Goal: Information Seeking & Learning: Learn about a topic

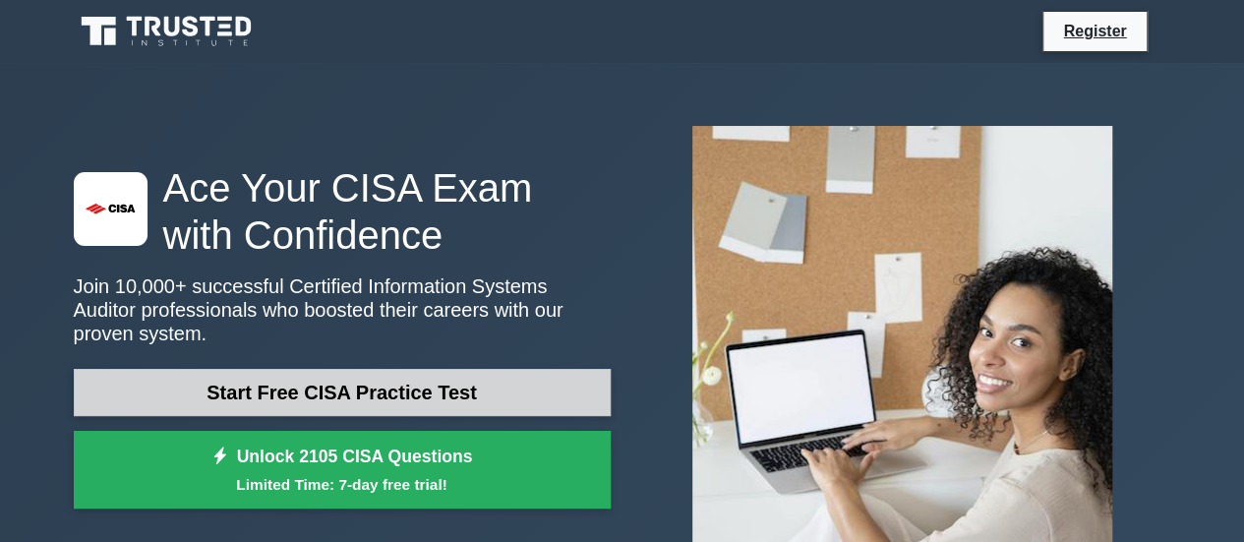
click at [468, 387] on link "Start Free CISA Practice Test" at bounding box center [342, 392] width 537 height 47
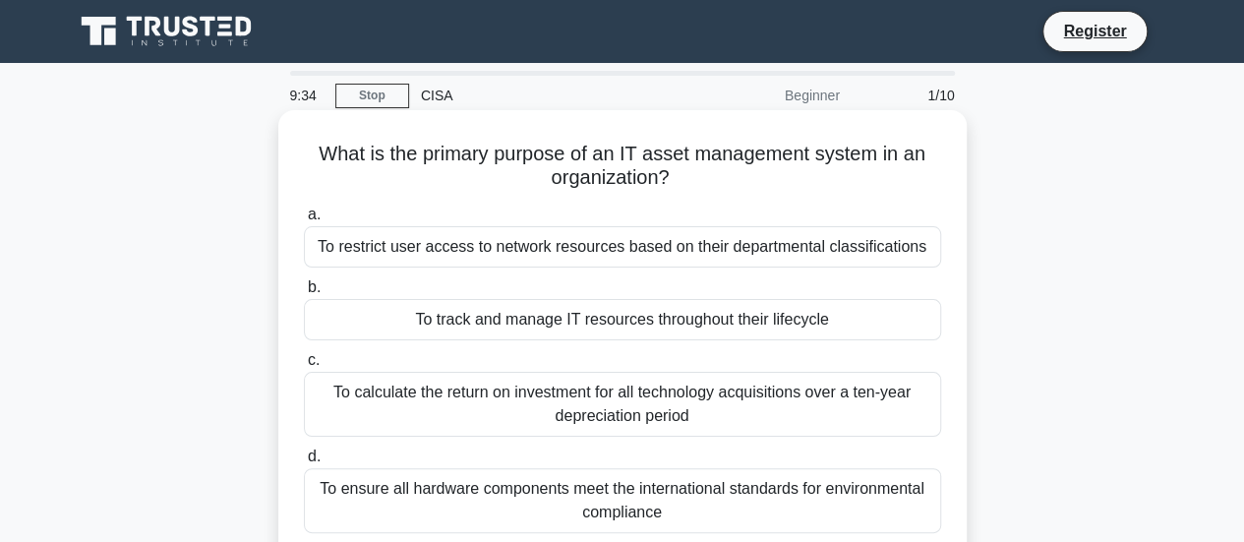
scroll to position [19, 0]
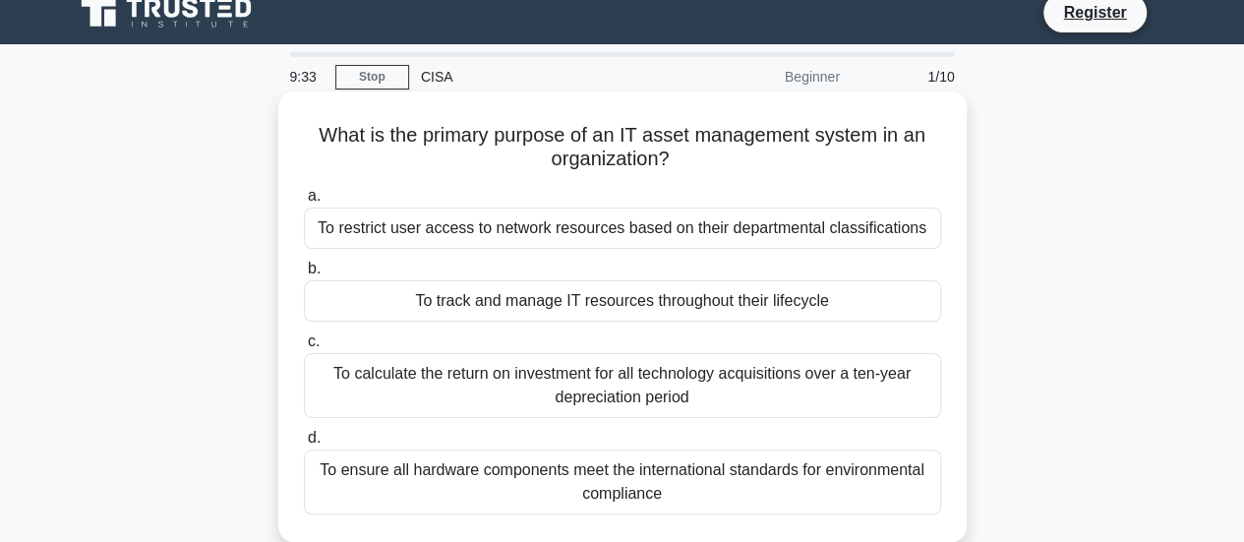
click at [569, 237] on div "To restrict user access to network resources based on their departmental classi…" at bounding box center [622, 227] width 637 height 41
click at [304, 203] on input "a. To restrict user access to network resources based on their departmental cla…" at bounding box center [304, 196] width 0 height 13
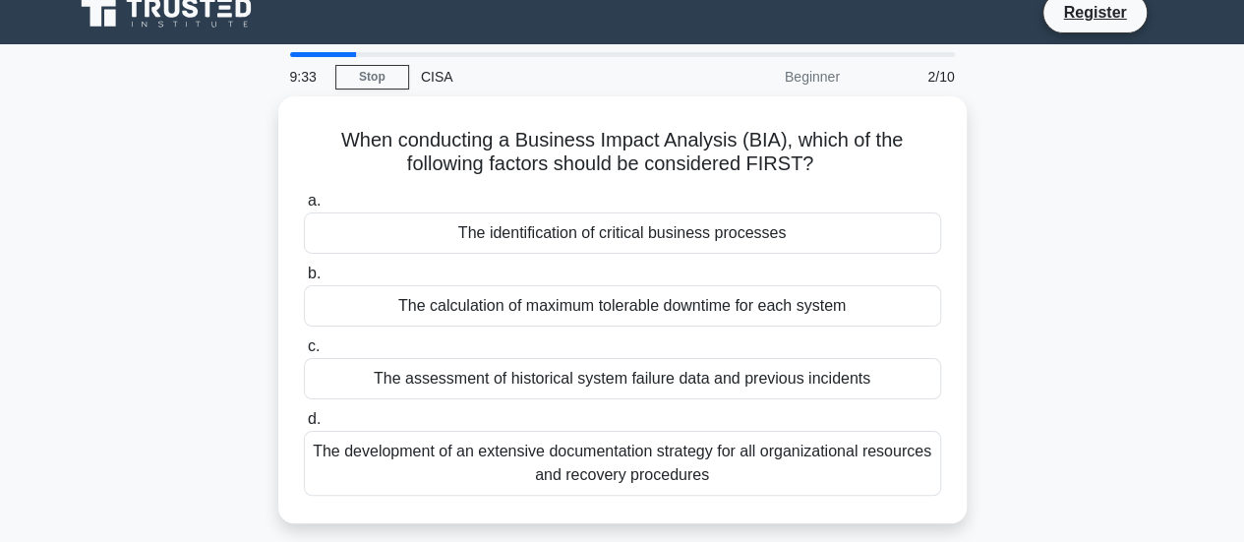
scroll to position [0, 0]
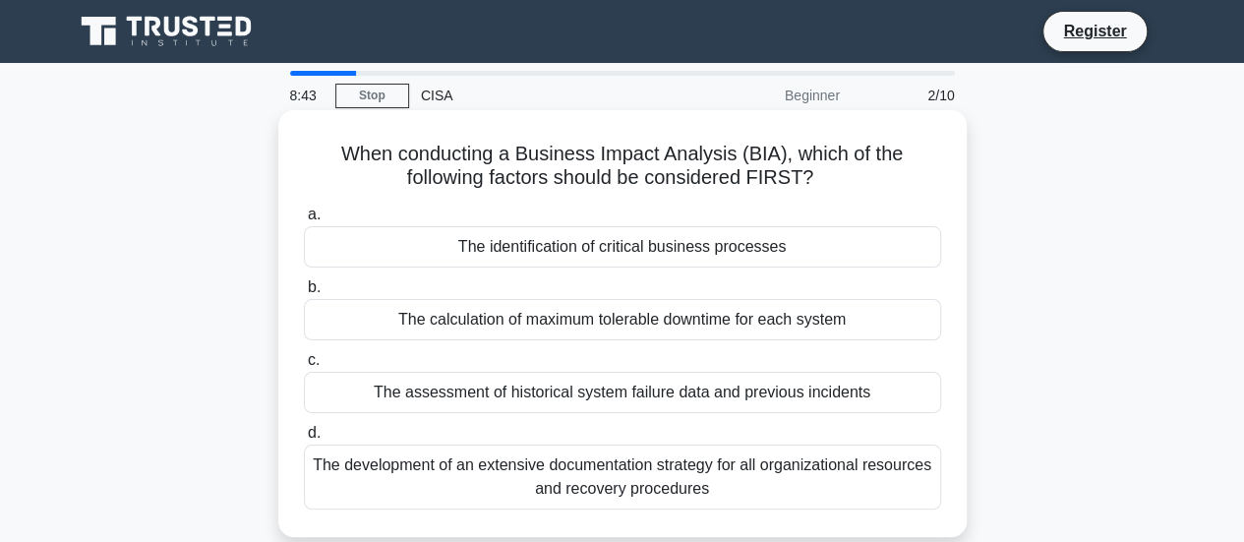
click at [656, 242] on div "The identification of critical business processes" at bounding box center [622, 246] width 637 height 41
click at [304, 221] on input "a. The identification of critical business processes" at bounding box center [304, 214] width 0 height 13
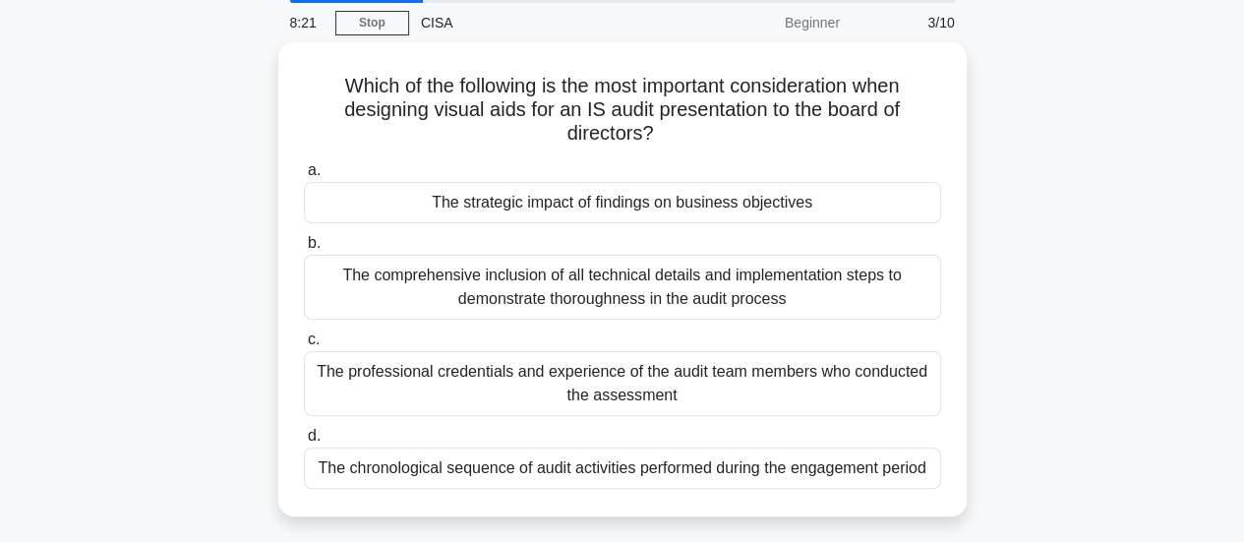
scroll to position [75, 0]
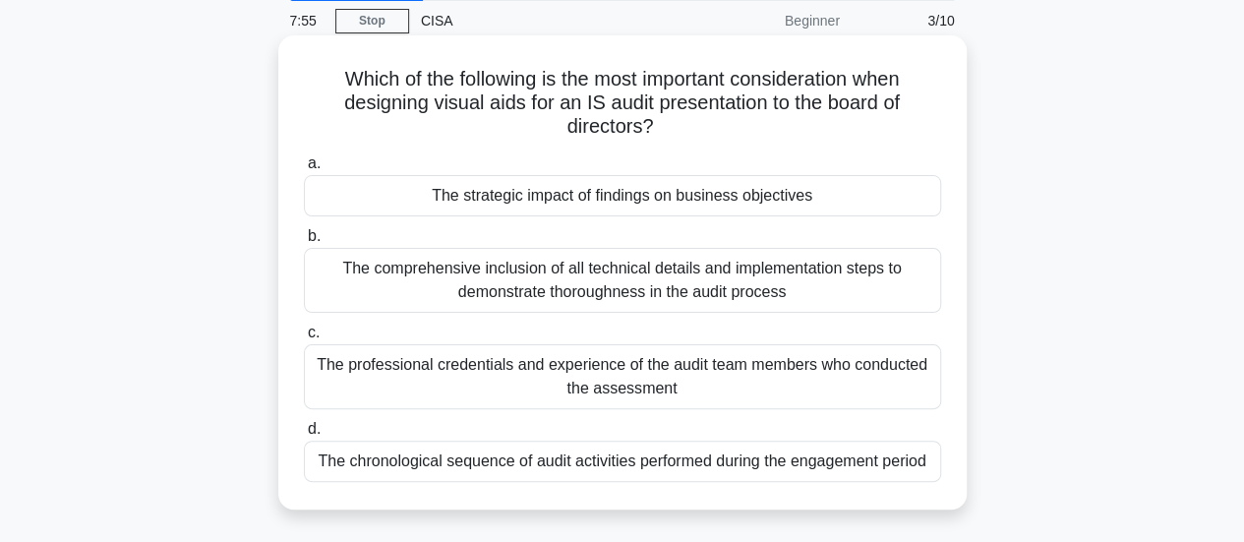
click at [619, 198] on div "The strategic impact of findings on business objectives" at bounding box center [622, 195] width 637 height 41
click at [304, 170] on input "a. The strategic impact of findings on business objectives" at bounding box center [304, 163] width 0 height 13
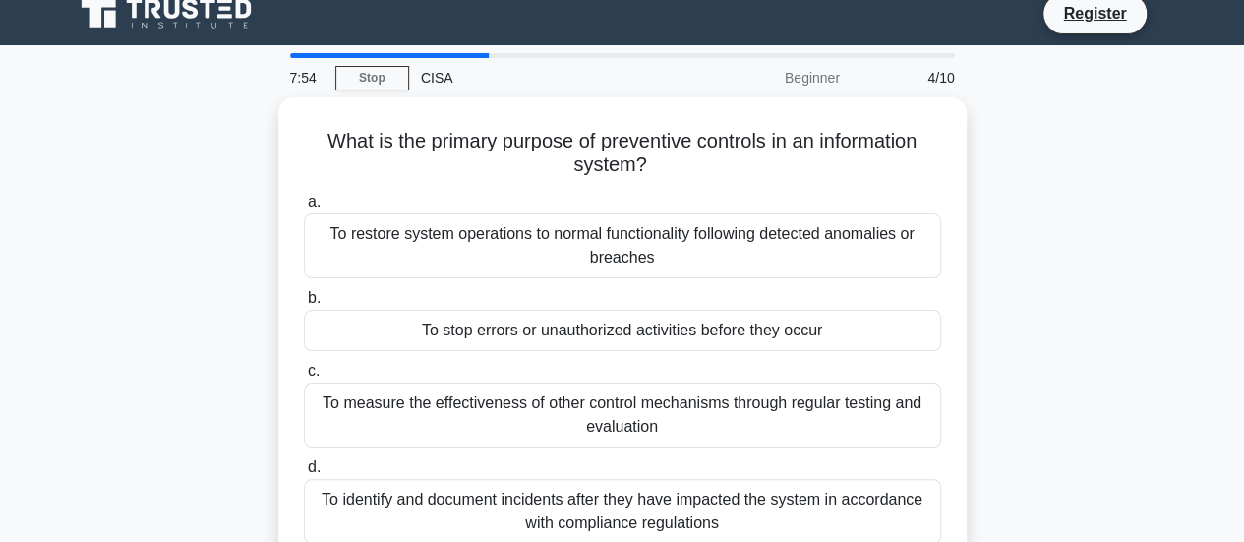
scroll to position [0, 0]
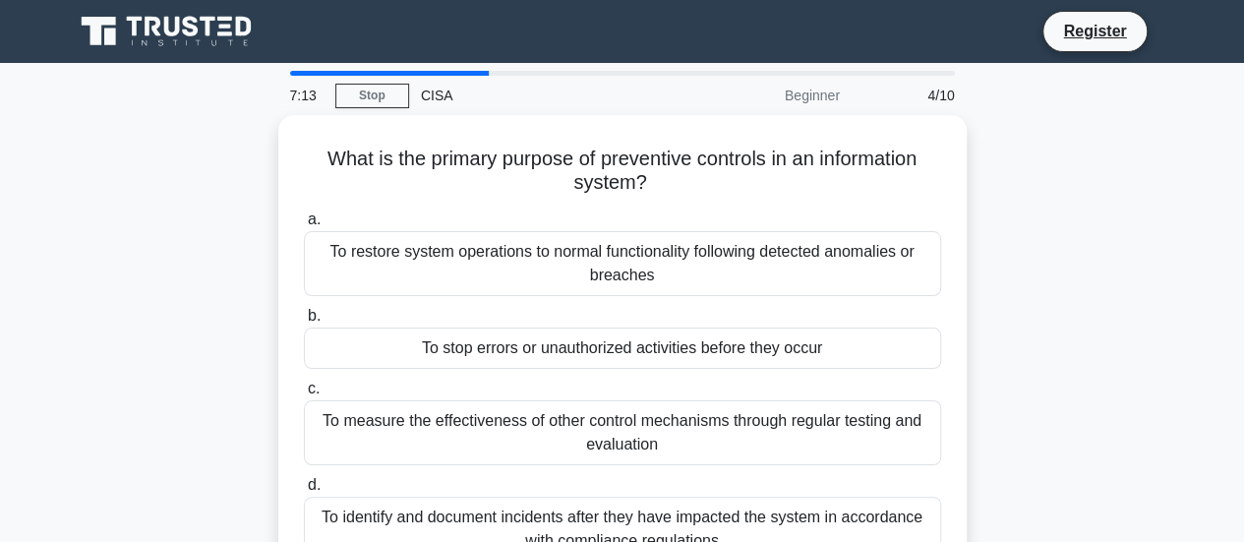
click at [1129, 359] on div "What is the primary purpose of preventive controls in an information system? .s…" at bounding box center [622, 364] width 1121 height 498
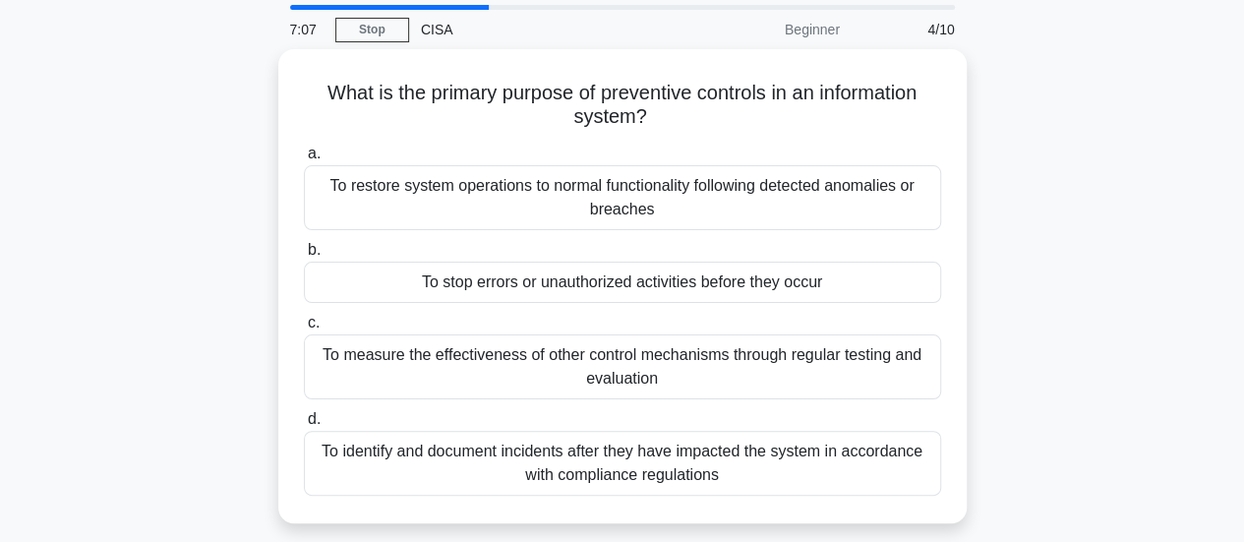
scroll to position [76, 0]
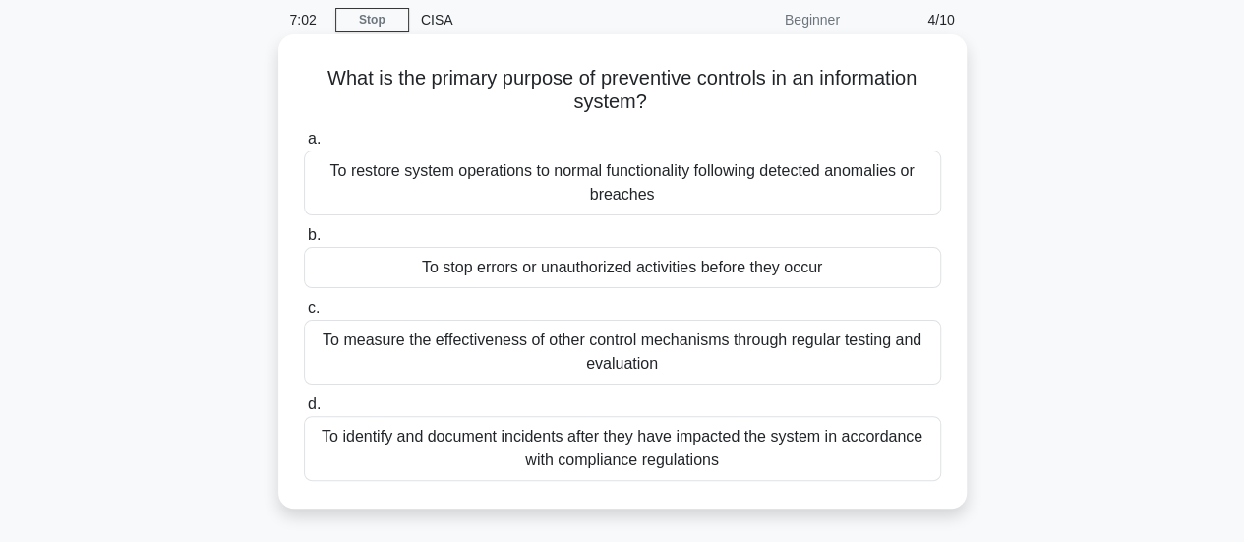
click at [762, 455] on div "To identify and document incidents after they have impacted the system in accor…" at bounding box center [622, 448] width 637 height 65
click at [304, 411] on input "d. To identify and document incidents after they have impacted the system in ac…" at bounding box center [304, 404] width 0 height 13
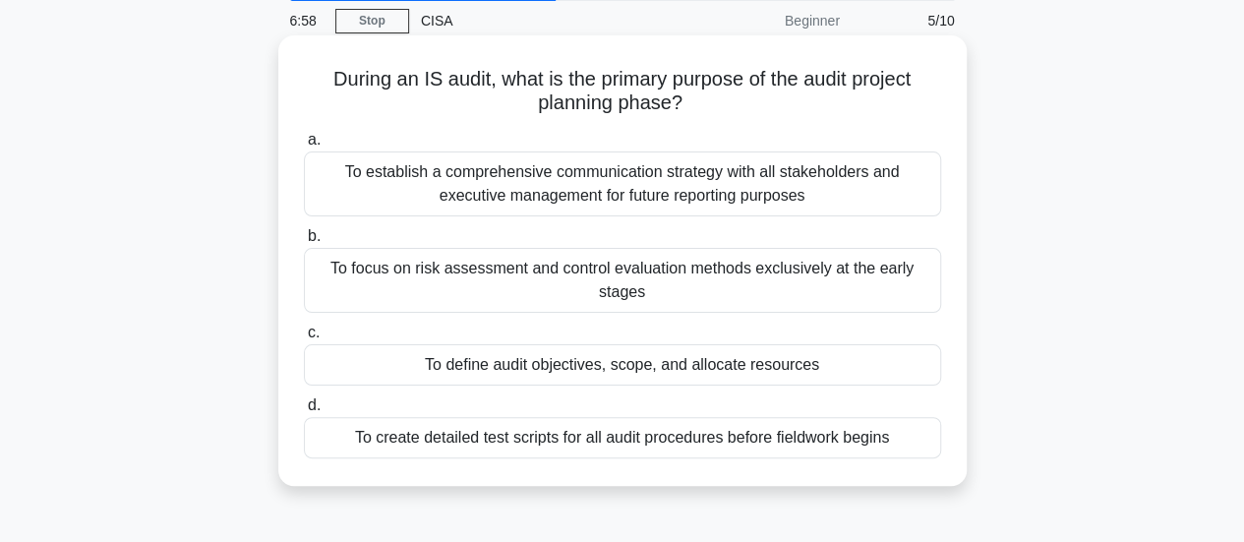
scroll to position [89, 0]
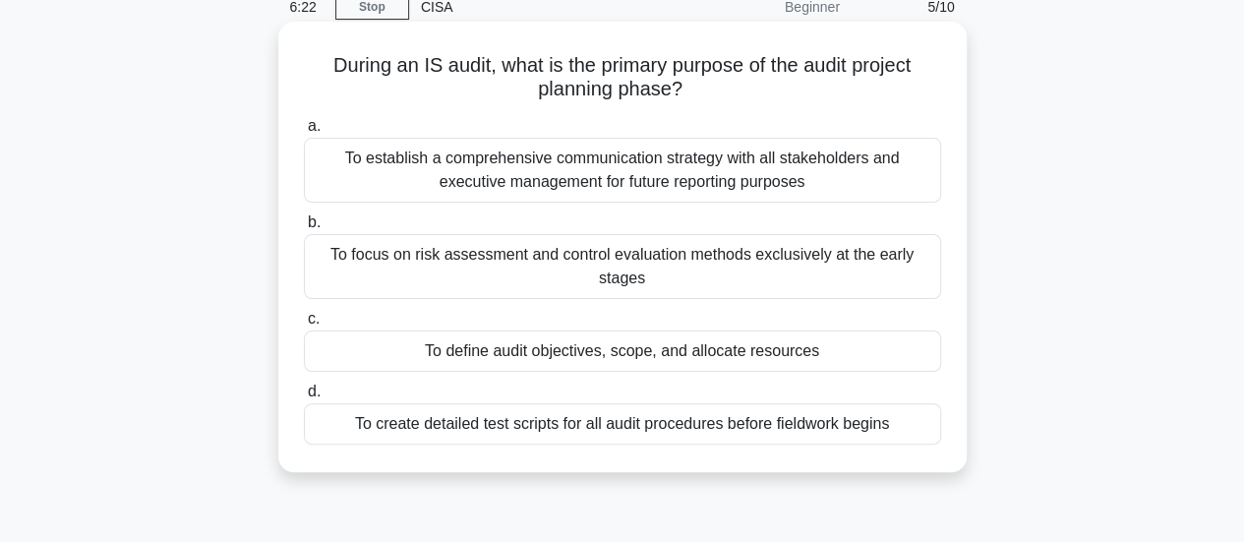
click at [869, 355] on div "To define audit objectives, scope, and allocate resources" at bounding box center [622, 350] width 637 height 41
click at [304, 325] on input "c. To define audit objectives, scope, and allocate resources" at bounding box center [304, 319] width 0 height 13
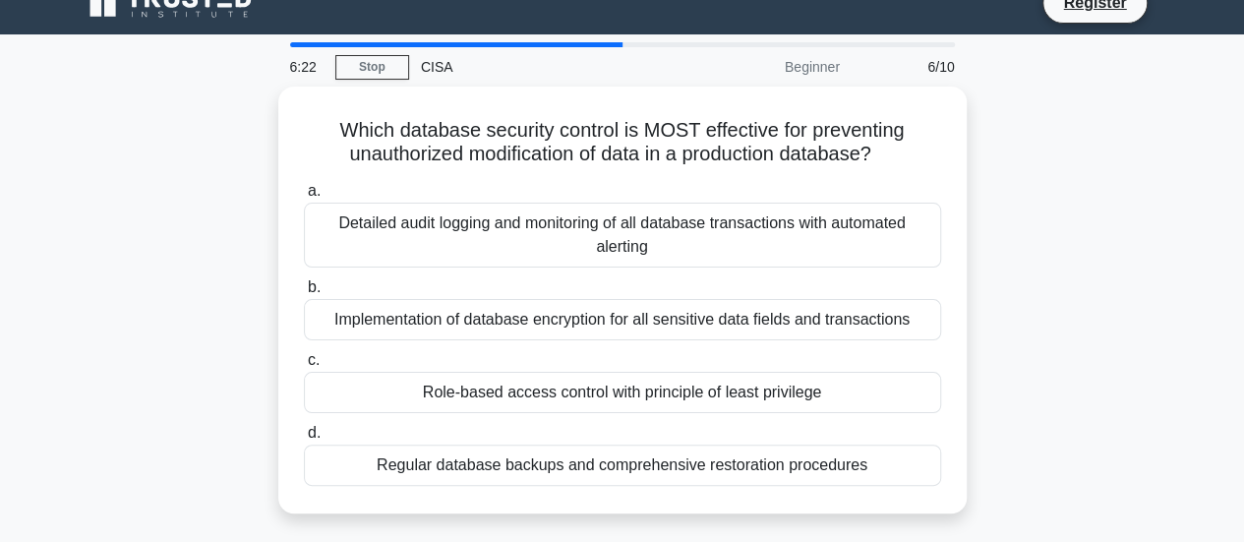
scroll to position [0, 0]
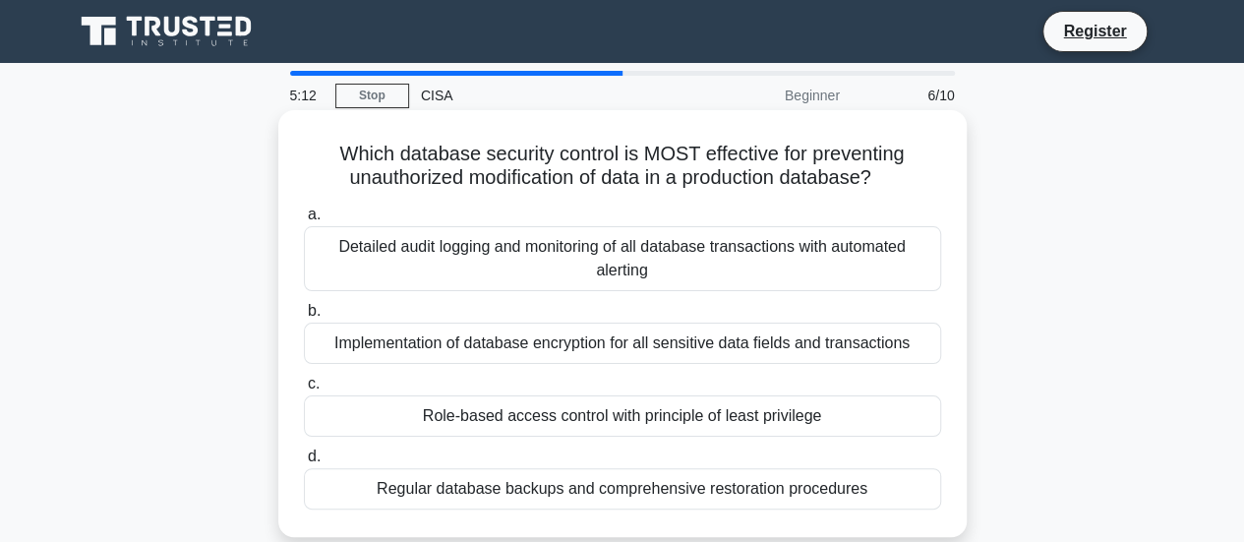
click at [799, 345] on div "Implementation of database encryption for all sensitive data fields and transac…" at bounding box center [622, 343] width 637 height 41
click at [304, 318] on input "b. Implementation of database encryption for all sensitive data fields and tran…" at bounding box center [304, 311] width 0 height 13
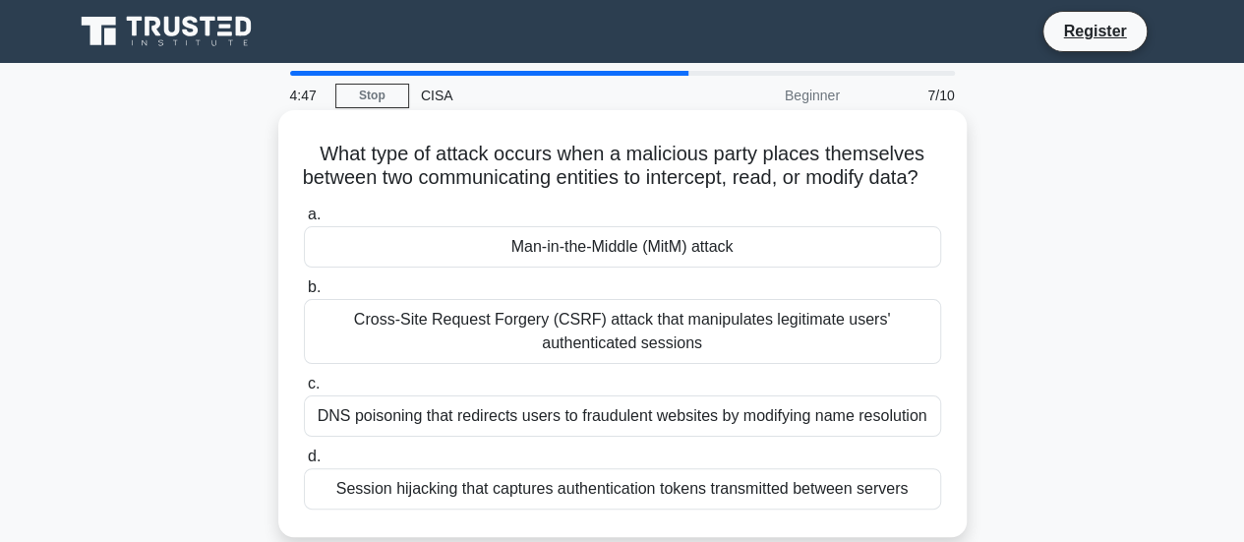
click at [714, 255] on div "Man-in-the-Middle (MitM) attack" at bounding box center [622, 246] width 637 height 41
click at [304, 221] on input "a. Man-in-the-Middle (MitM) attack" at bounding box center [304, 214] width 0 height 13
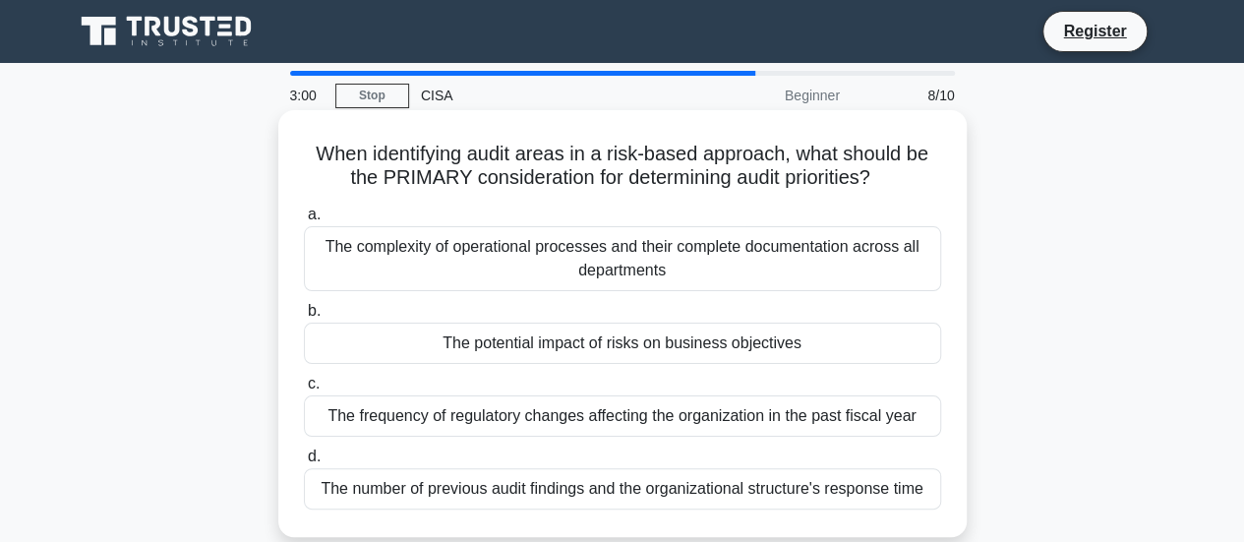
click at [686, 345] on div "The potential impact of risks on business objectives" at bounding box center [622, 343] width 637 height 41
click at [304, 318] on input "b. The potential impact of risks on business objectives" at bounding box center [304, 311] width 0 height 13
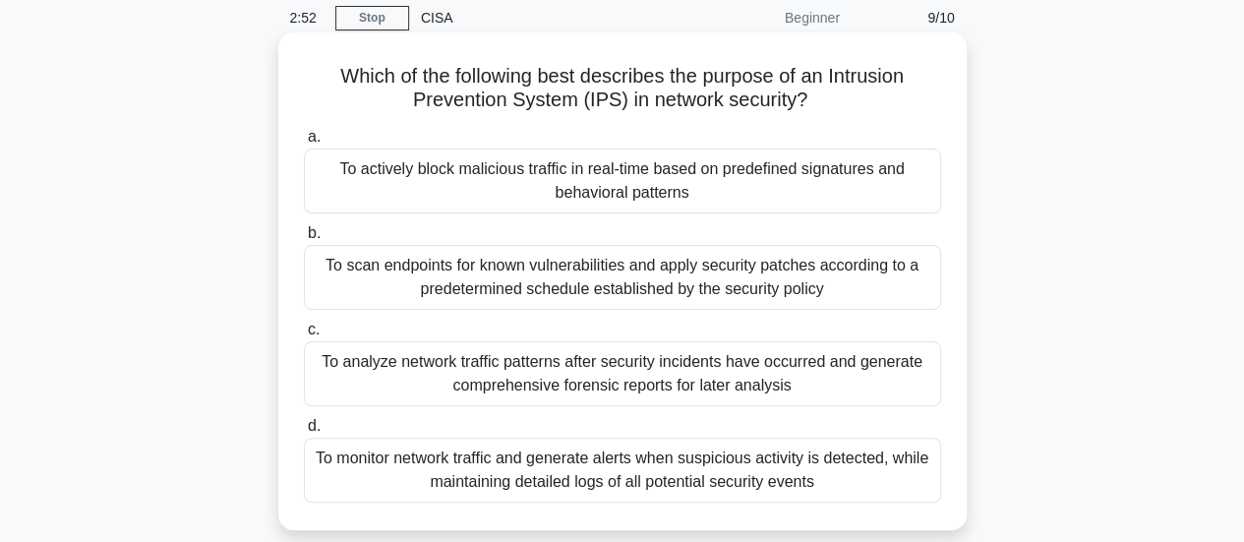
scroll to position [79, 0]
click at [738, 495] on div "To monitor network traffic and generate alerts when suspicious activity is dete…" at bounding box center [622, 469] width 637 height 65
click at [304, 432] on input "d. To monitor network traffic and generate alerts when suspicious activity is d…" at bounding box center [304, 425] width 0 height 13
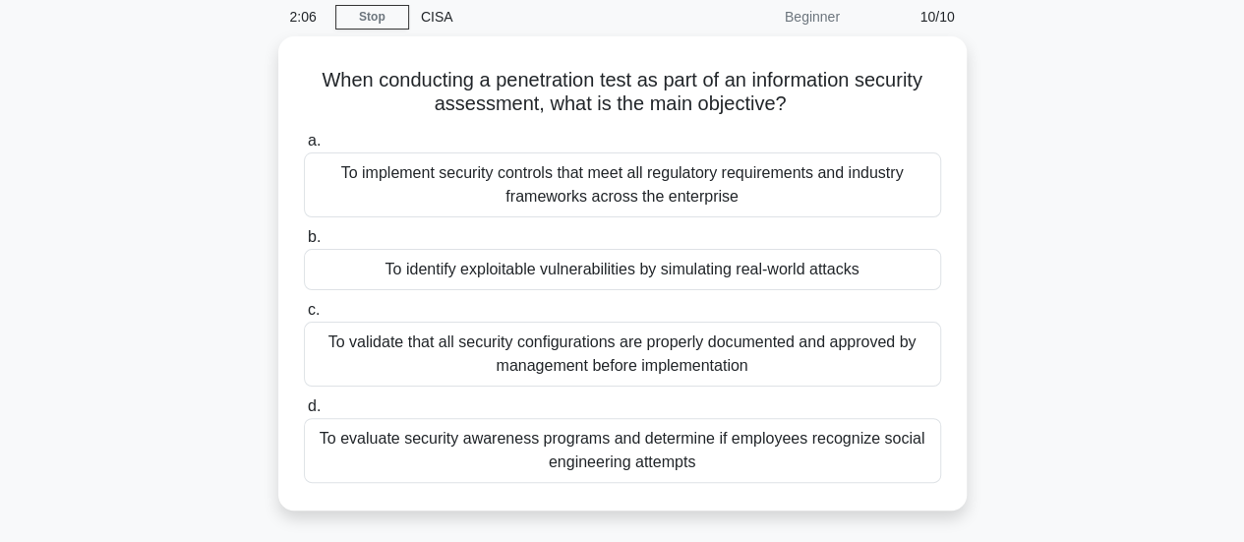
scroll to position [0, 0]
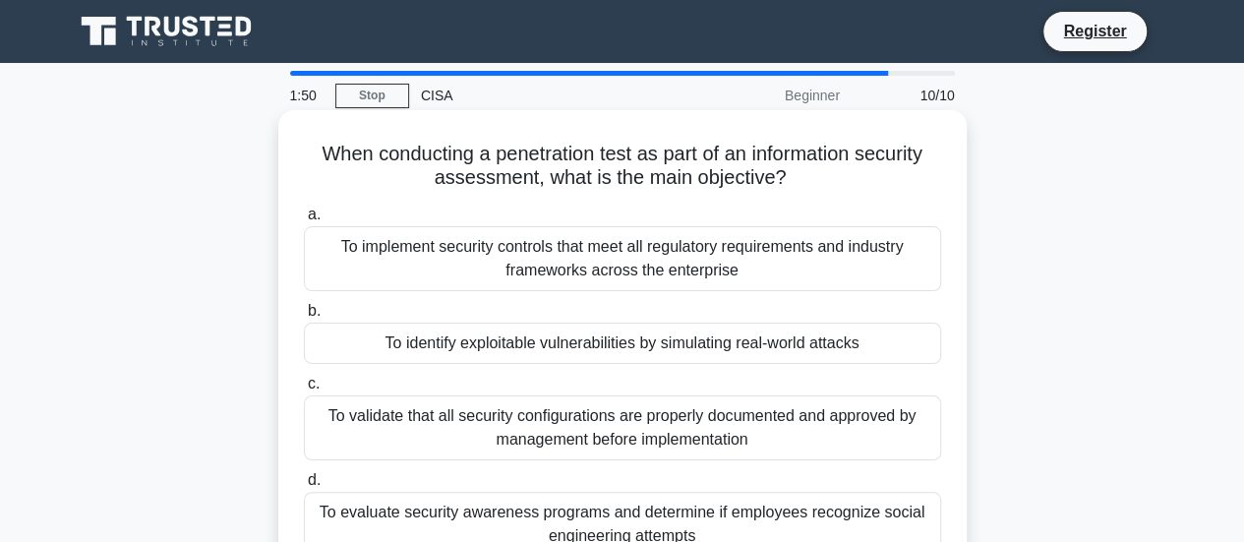
click at [749, 355] on div "To identify exploitable vulnerabilities by simulating real-world attacks" at bounding box center [622, 343] width 637 height 41
click at [304, 318] on input "b. To identify exploitable vulnerabilities by simulating real-world attacks" at bounding box center [304, 311] width 0 height 13
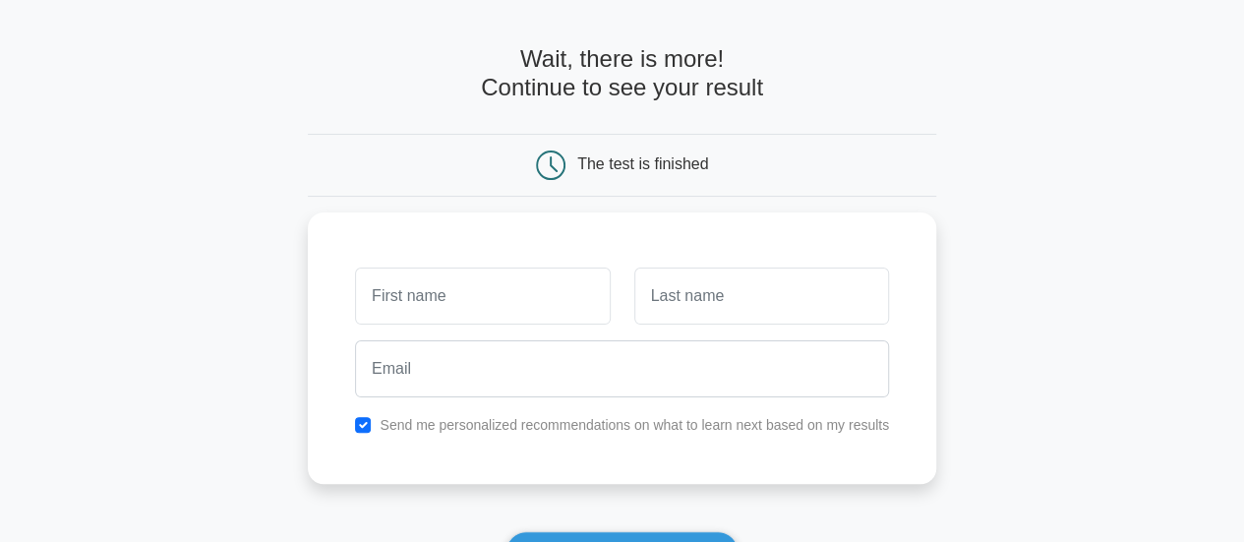
scroll to position [69, 0]
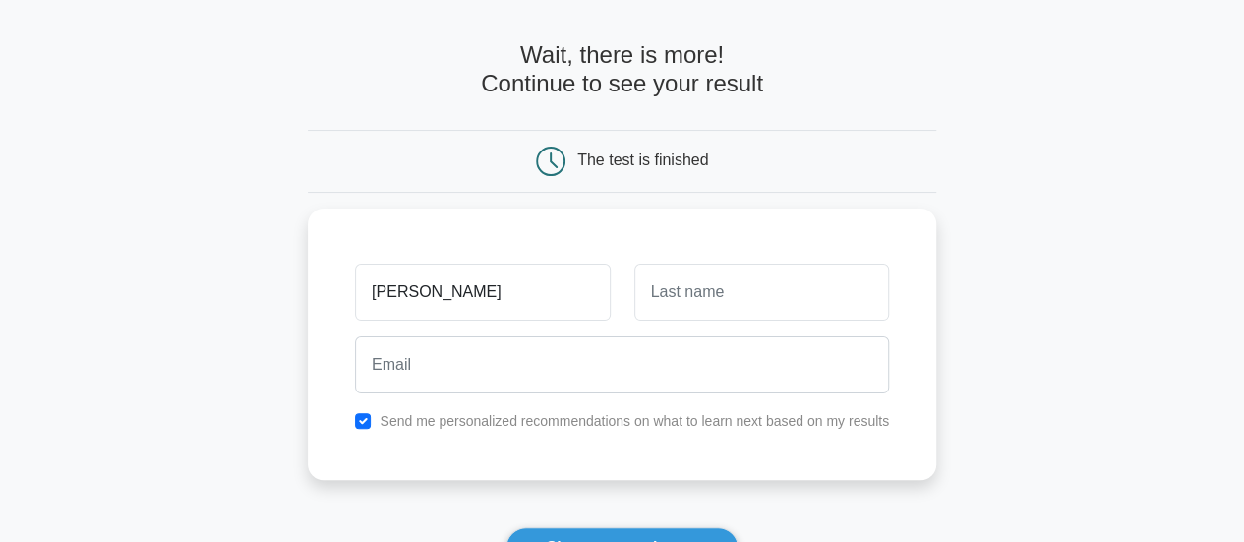
type input "Sagarika"
type input "Verma"
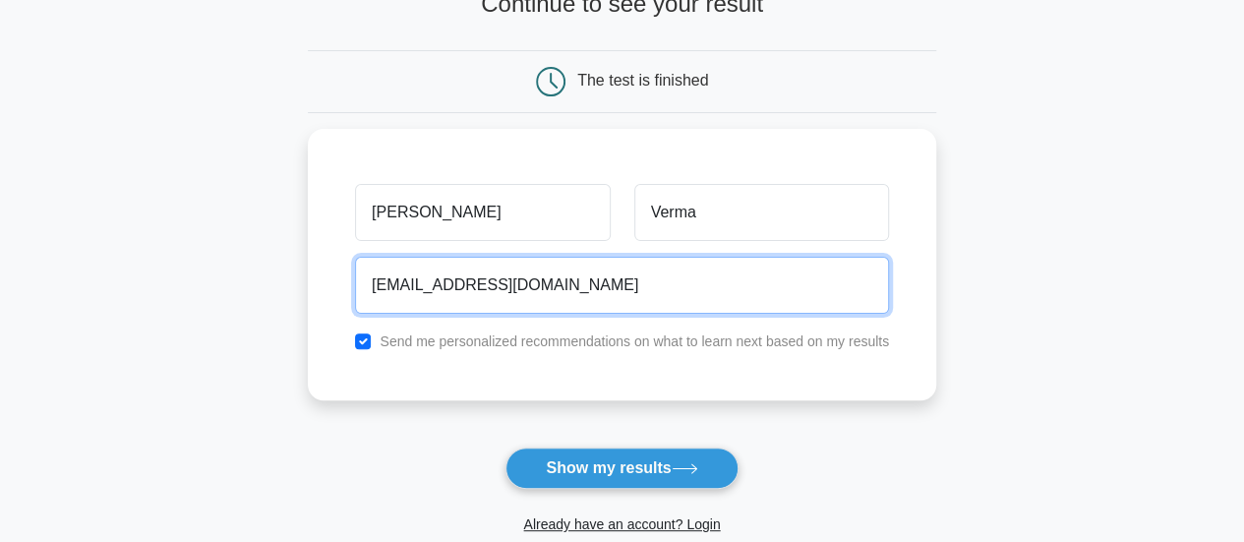
scroll to position [149, 0]
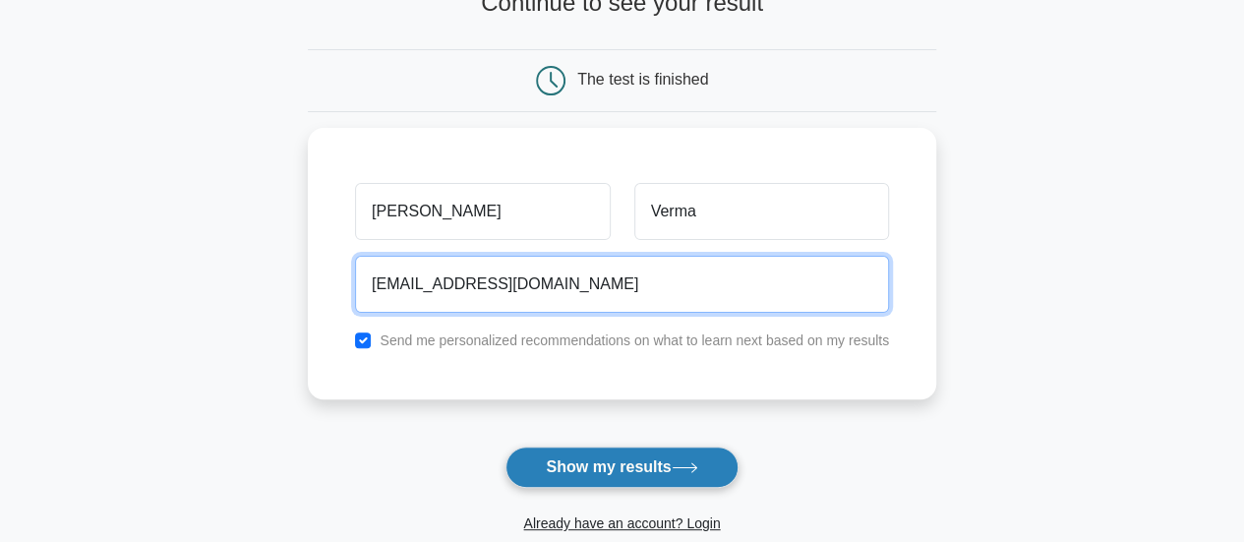
type input "sagaverma@deloitte.com"
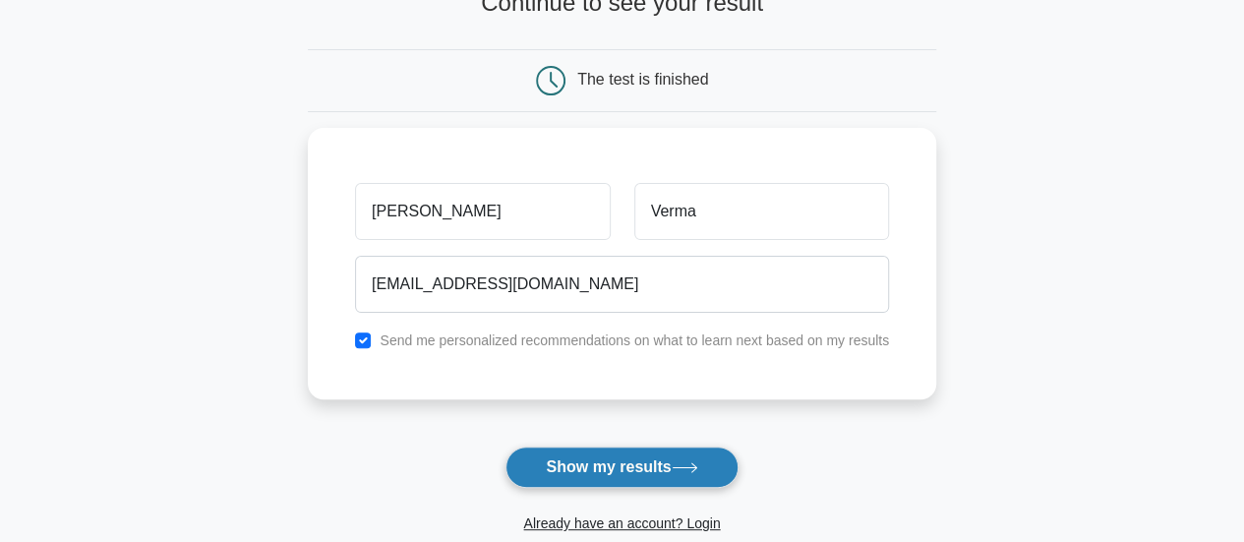
click at [706, 453] on button "Show my results" at bounding box center [621, 466] width 232 height 41
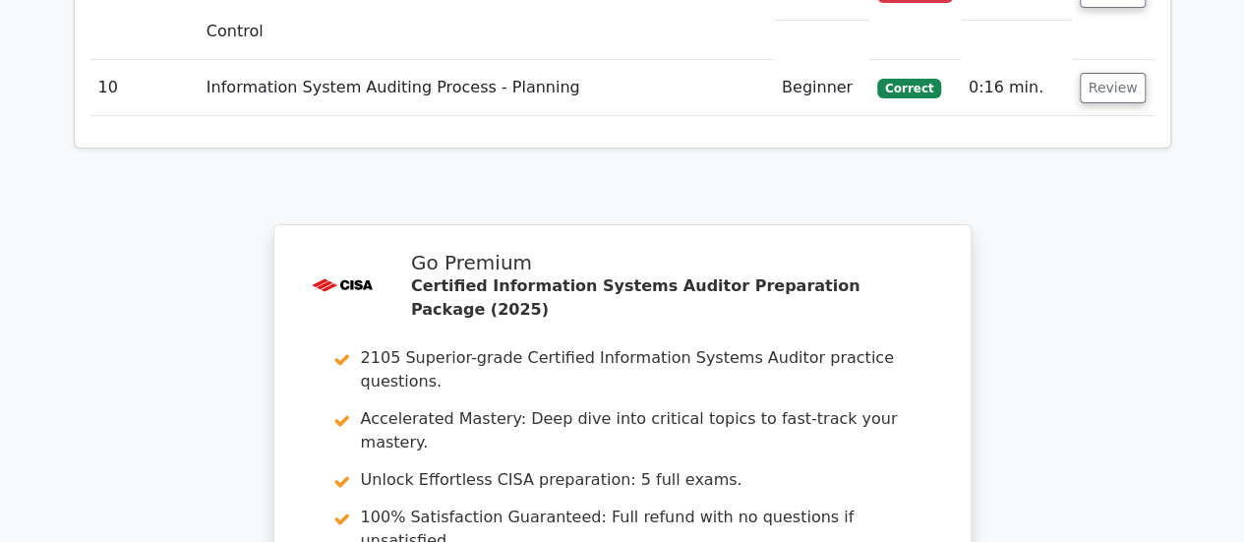
scroll to position [3492, 0]
